Goal: Find specific page/section: Find specific page/section

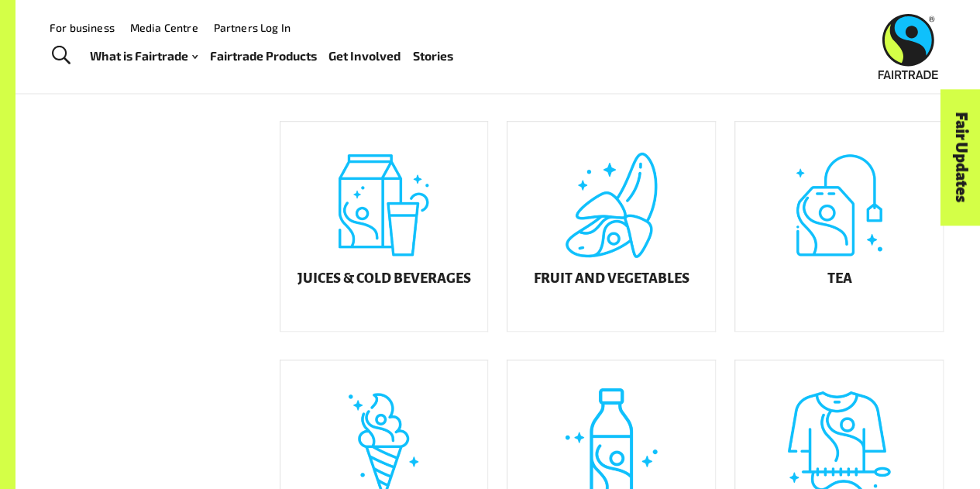
scroll to position [529, 0]
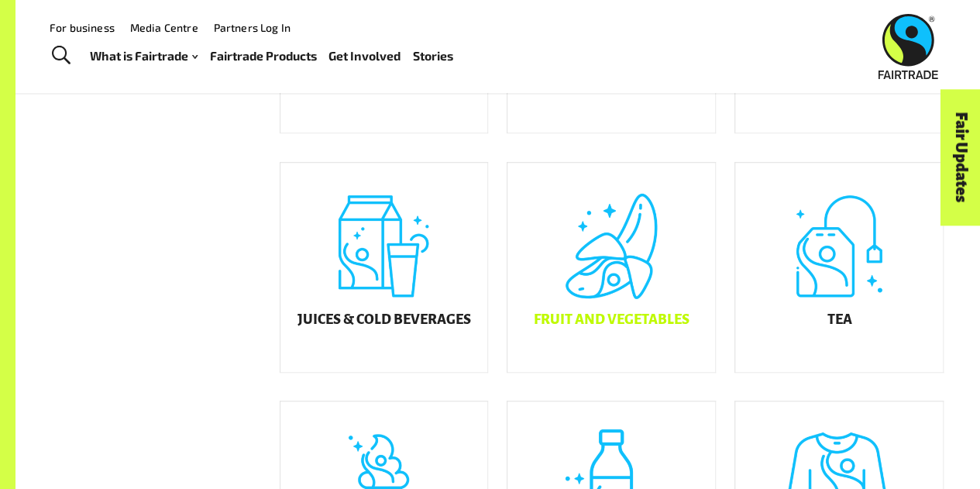
click at [666, 328] on h5 "Fruit and Vegetables" at bounding box center [612, 319] width 156 height 15
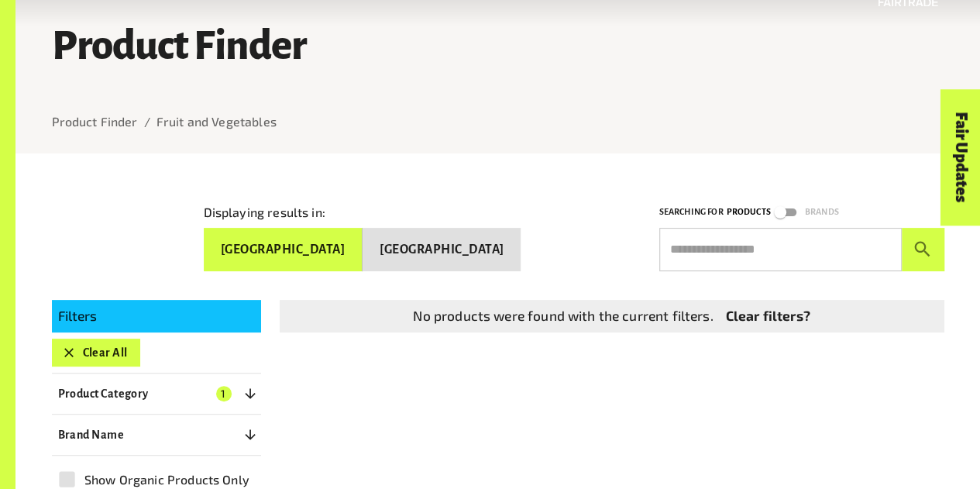
scroll to position [77, 0]
click at [844, 314] on div "No products were found with the current filters. Clear filters?" at bounding box center [612, 316] width 652 height 20
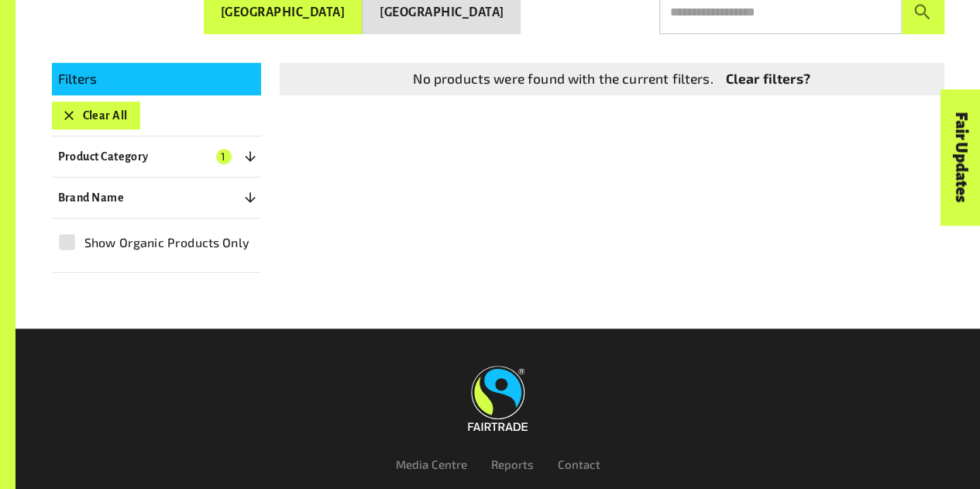
scroll to position [412, 0]
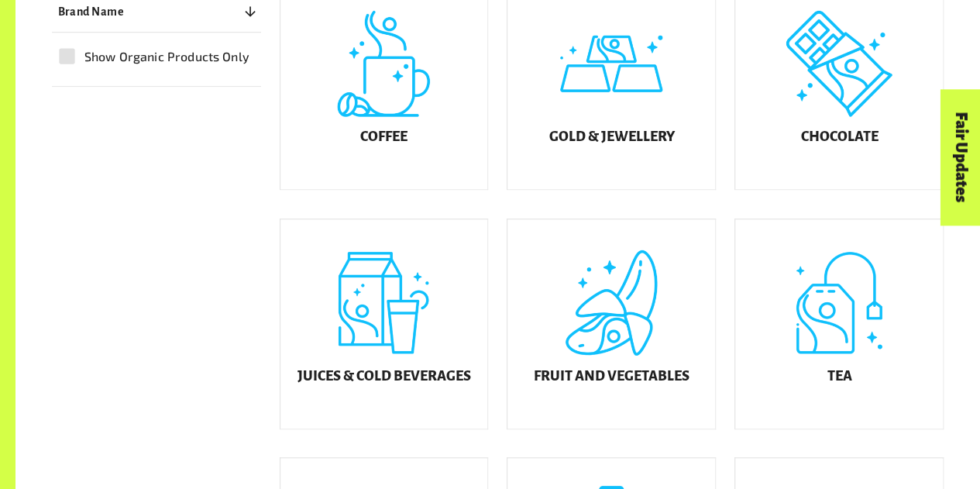
scroll to position [508, 0]
